Goal: Task Accomplishment & Management: Use online tool/utility

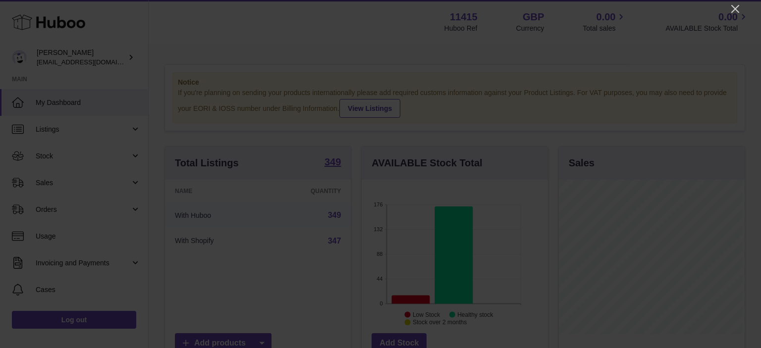
scroll to position [155, 186]
drag, startPoint x: 729, startPoint y: 8, endPoint x: 735, endPoint y: 9, distance: 6.0
click at [729, 8] on icon "Close" at bounding box center [735, 9] width 12 height 12
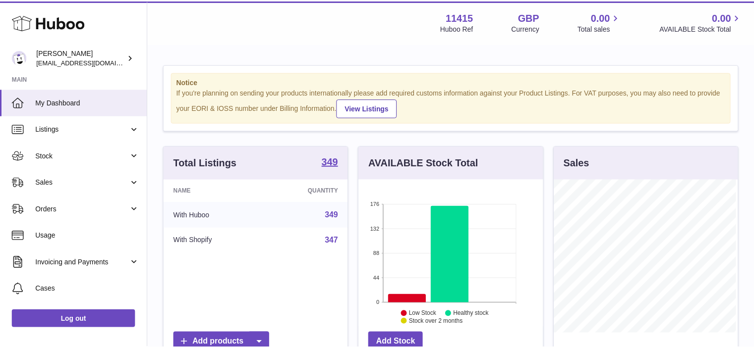
scroll to position [495317, 495288]
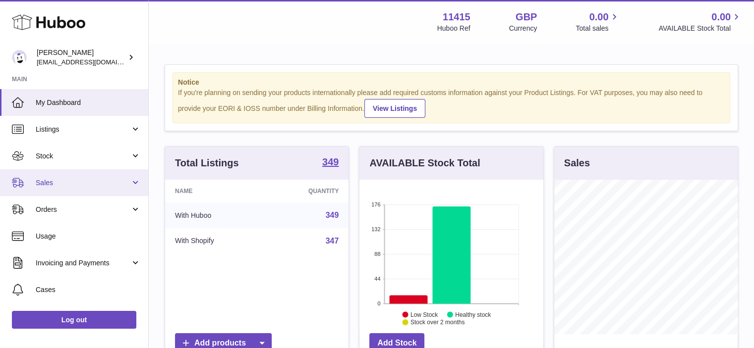
click at [53, 180] on span "Sales" at bounding box center [83, 182] width 95 height 9
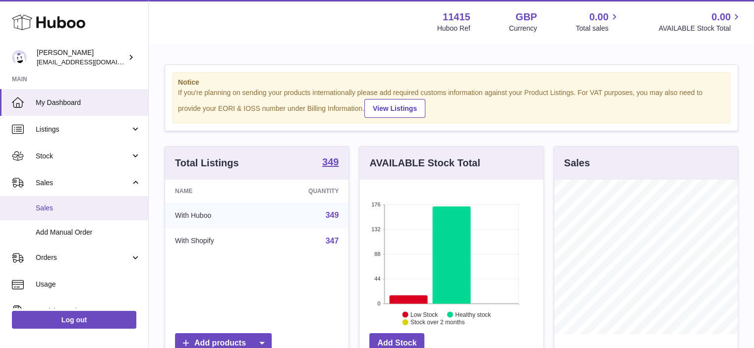
click at [75, 202] on link "Sales" at bounding box center [74, 208] width 148 height 24
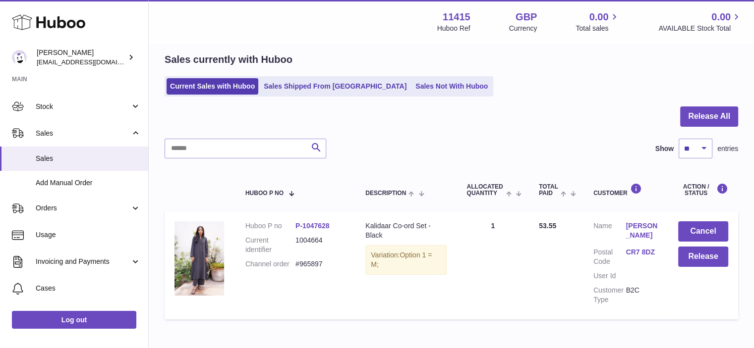
scroll to position [91, 0]
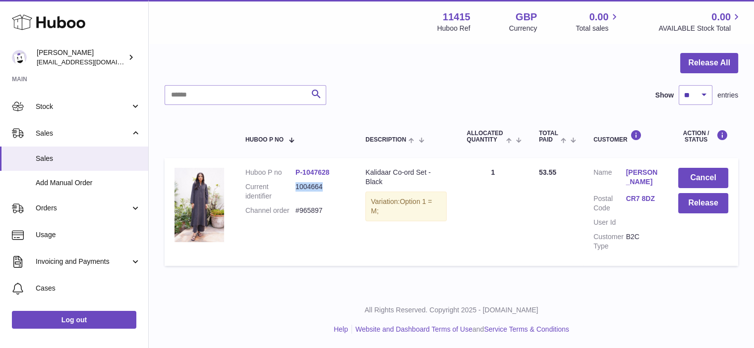
drag, startPoint x: 324, startPoint y: 183, endPoint x: 296, endPoint y: 186, distance: 27.5
click at [296, 186] on dd "1004664" at bounding box center [320, 191] width 50 height 19
copy dd "1004664"
click at [425, 270] on table "Huboo P no Description ALLOCATED Quantity Total paid Customer Action / Status H…" at bounding box center [450, 193] width 573 height 156
drag, startPoint x: 327, startPoint y: 184, endPoint x: 296, endPoint y: 188, distance: 31.0
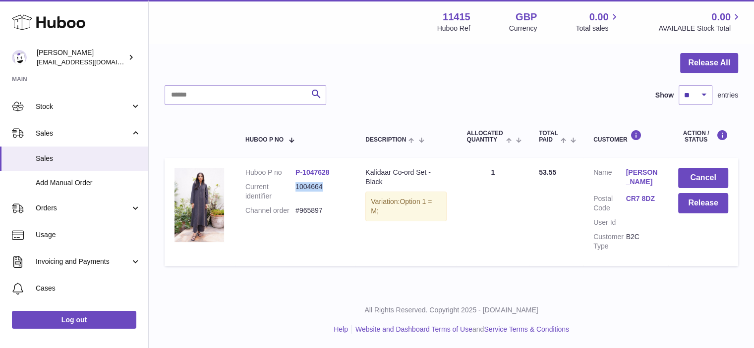
click at [296, 188] on dd "1004664" at bounding box center [320, 191] width 50 height 19
copy dd "1004664"
click at [362, 256] on td "Description Kalidaar Co-ord Set - Black Variation: Option 1 = M;" at bounding box center [405, 212] width 101 height 108
click at [702, 200] on button "Release" at bounding box center [703, 203] width 50 height 20
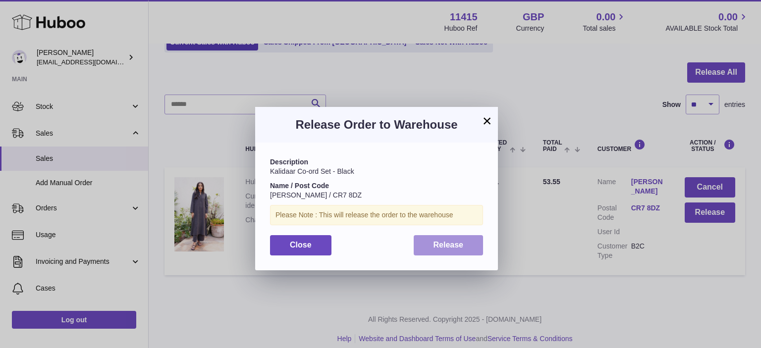
click at [420, 251] on button "Release" at bounding box center [449, 245] width 70 height 20
